Goal: Download file/media

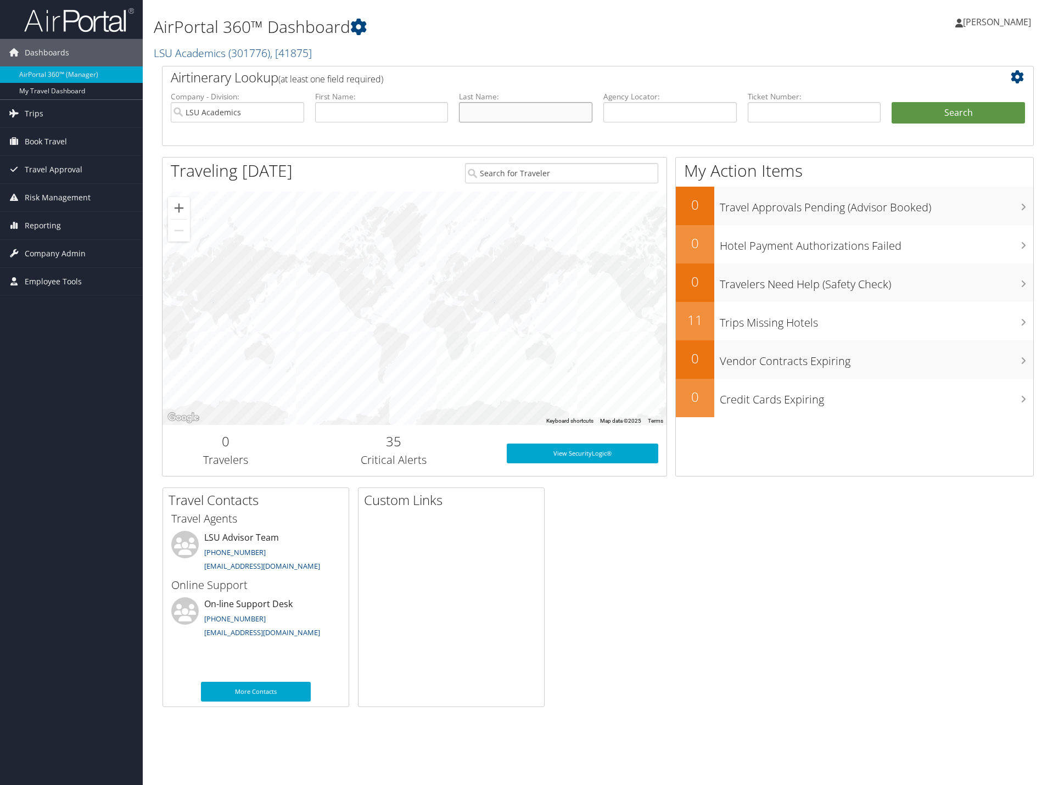
click at [528, 114] on input "text" at bounding box center [525, 112] width 133 height 20
type input "[PERSON_NAME]"
click at [892, 102] on button "Search" at bounding box center [958, 113] width 133 height 22
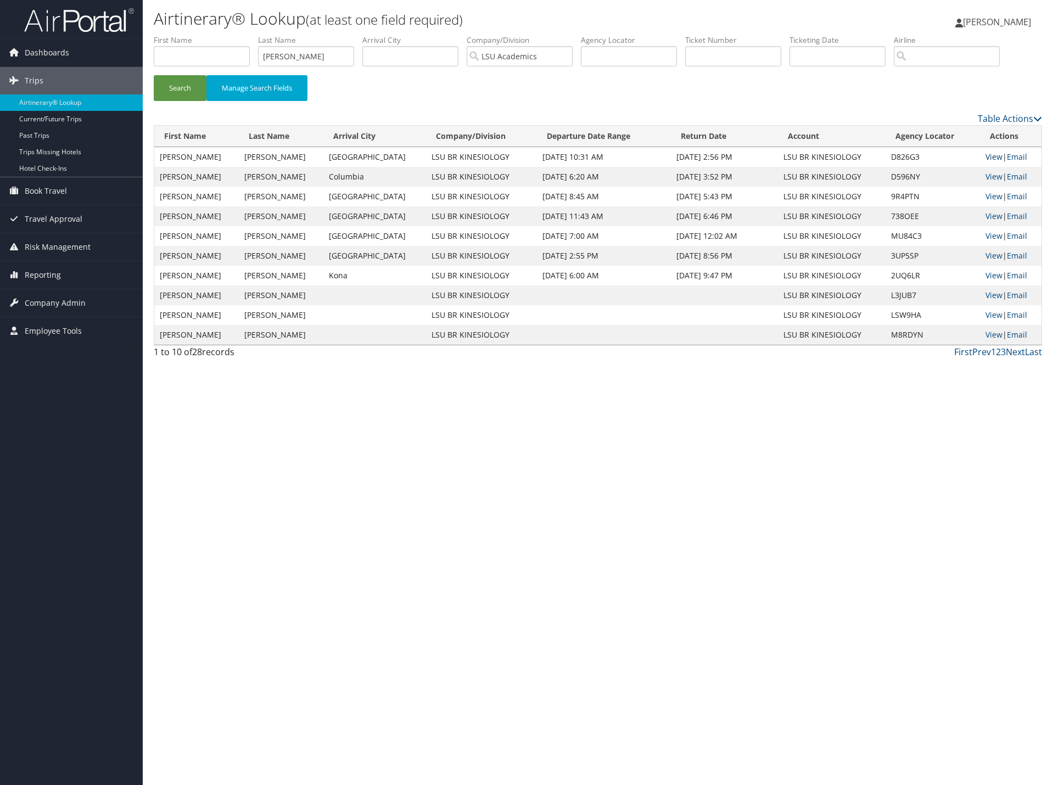
click at [986, 156] on link "View" at bounding box center [994, 157] width 17 height 10
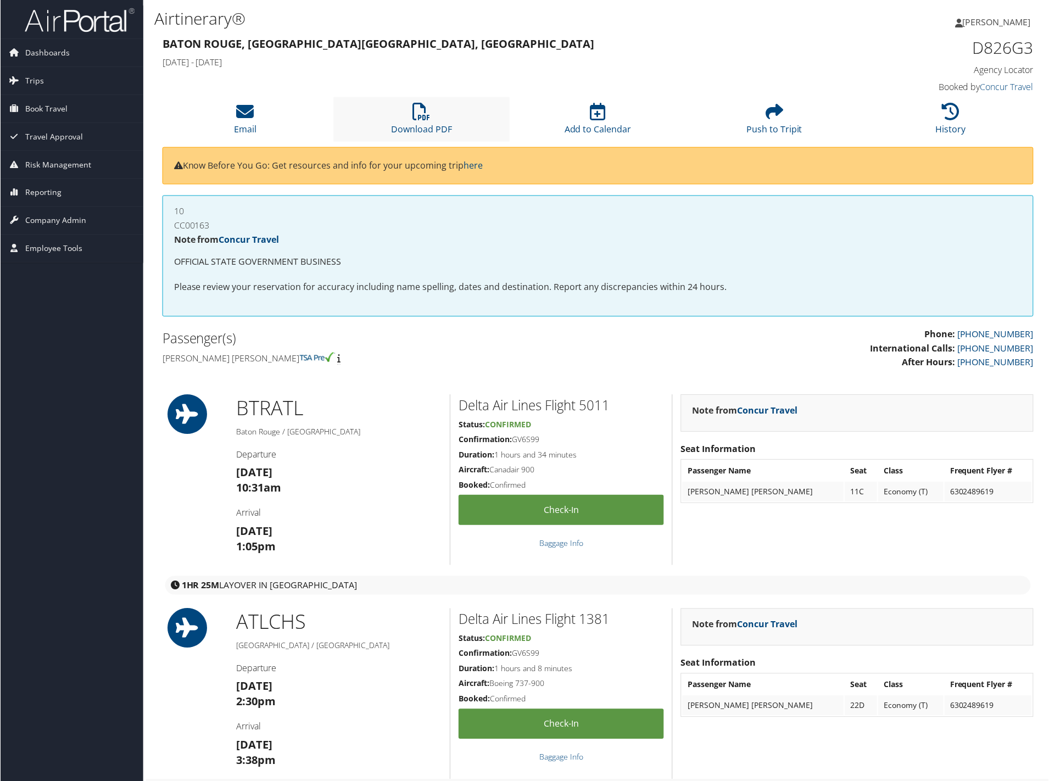
click at [438, 118] on li "Download PDF" at bounding box center [421, 119] width 177 height 44
